Goal: Transaction & Acquisition: Purchase product/service

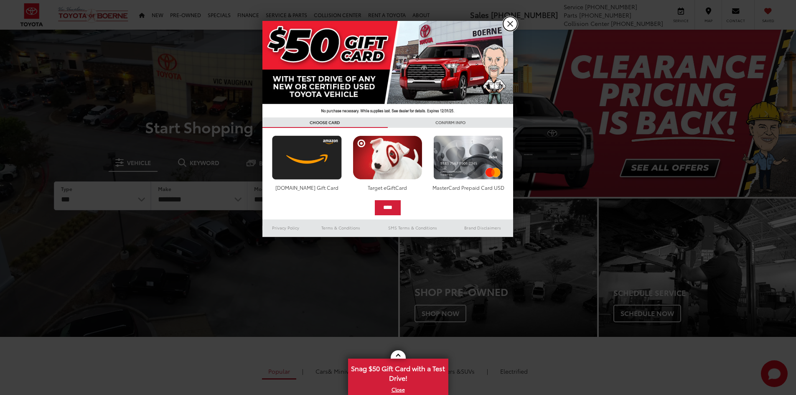
click at [511, 25] on link "X" at bounding box center [510, 24] width 14 height 14
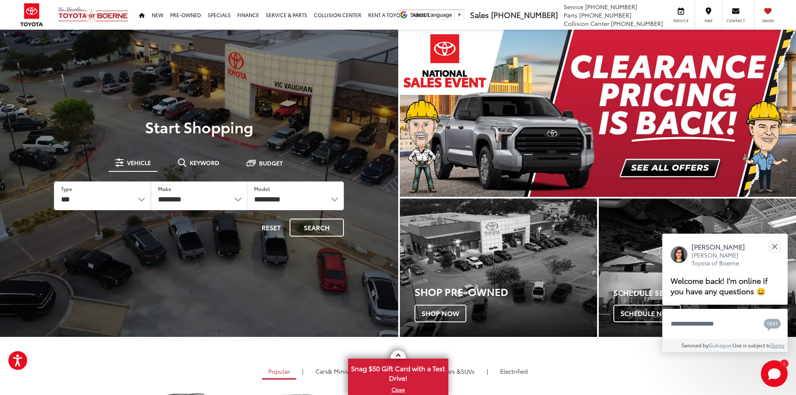
click at [339, 131] on p "Start Shopping" at bounding box center [199, 126] width 328 height 17
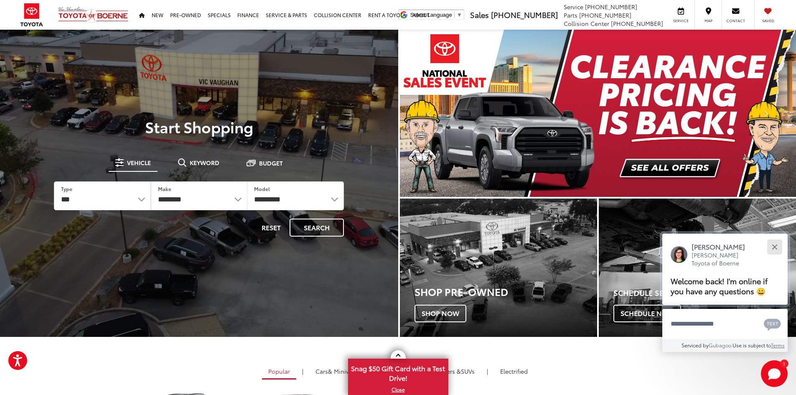
click at [769, 240] on button "Close" at bounding box center [775, 247] width 18 height 18
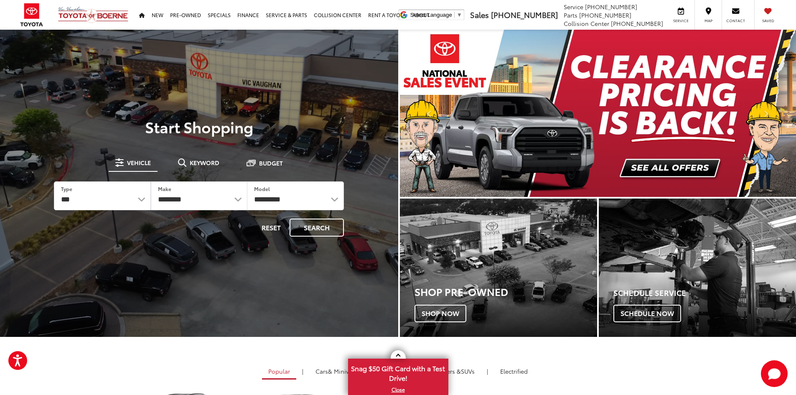
click at [289, 101] on div at bounding box center [199, 227] width 398 height 395
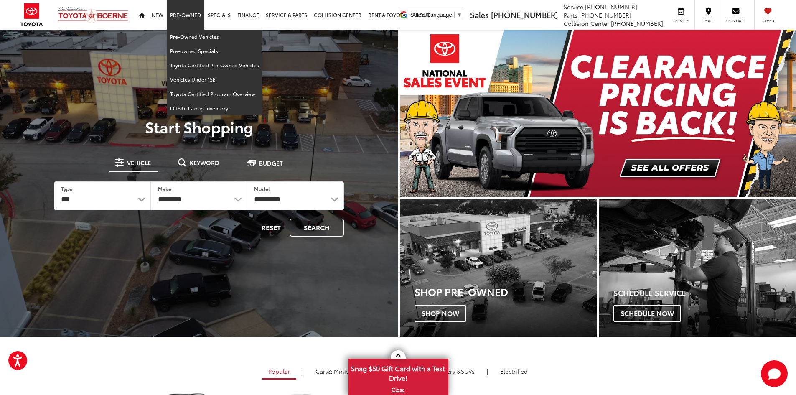
click at [180, 19] on link "Pre-Owned" at bounding box center [186, 15] width 38 height 30
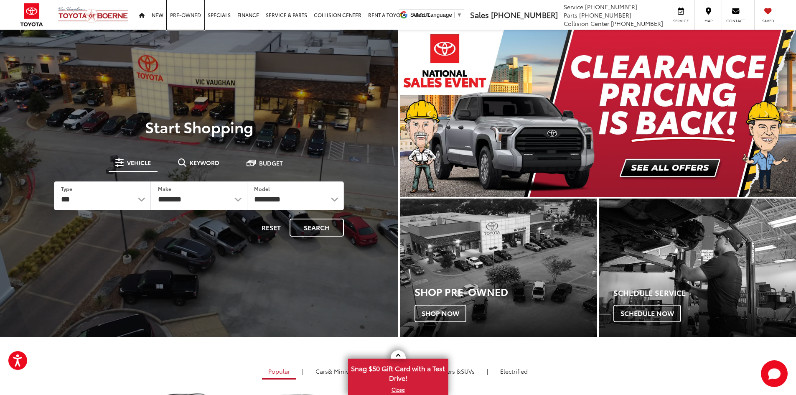
click at [180, 19] on link "Pre-Owned" at bounding box center [186, 15] width 38 height 30
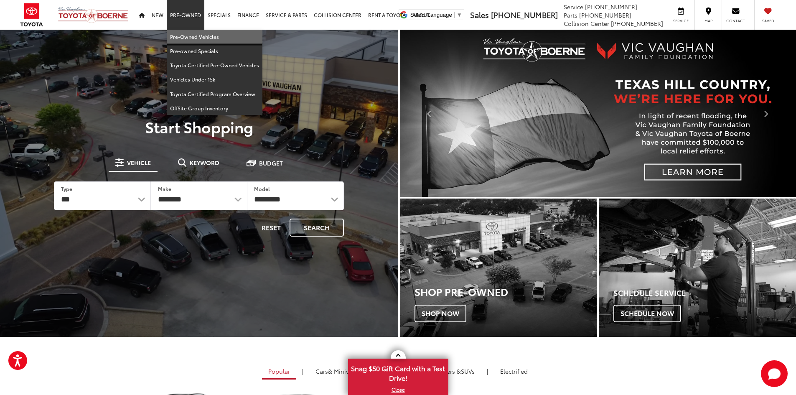
click at [188, 38] on link "Pre-Owned Vehicles" at bounding box center [215, 37] width 96 height 14
